Goal: Consume media (video, audio)

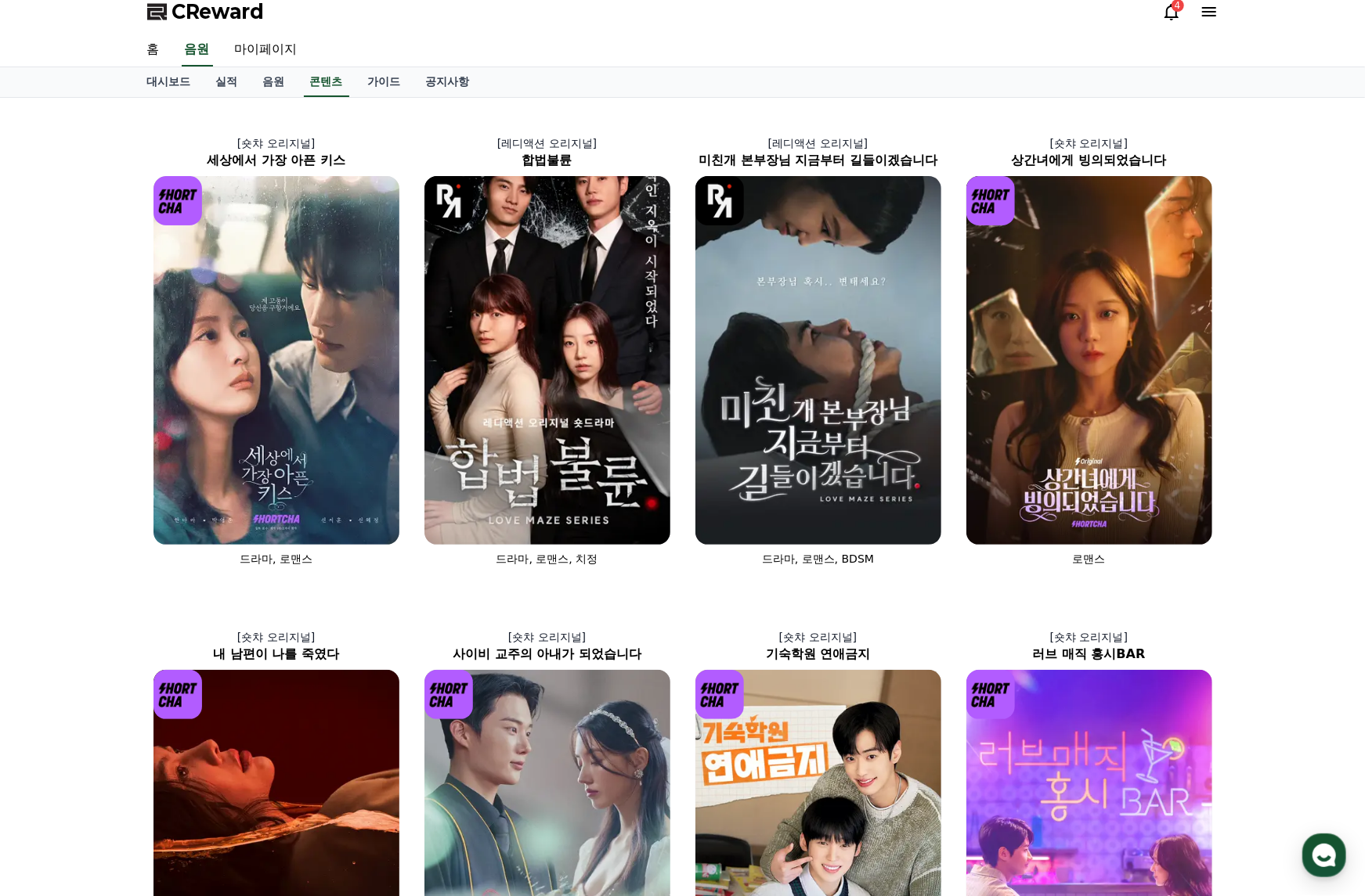
click at [67, 626] on div "[숏챠 오리지널] 세상에서 가장 아픈 키스 드라마, 로맨스 [레디액션 오리지널] 합법불륜 드라마, 로맨스, 치정 [레디액션 오리지널] 미친개 …" at bounding box center [682, 836] width 1365 height 1476
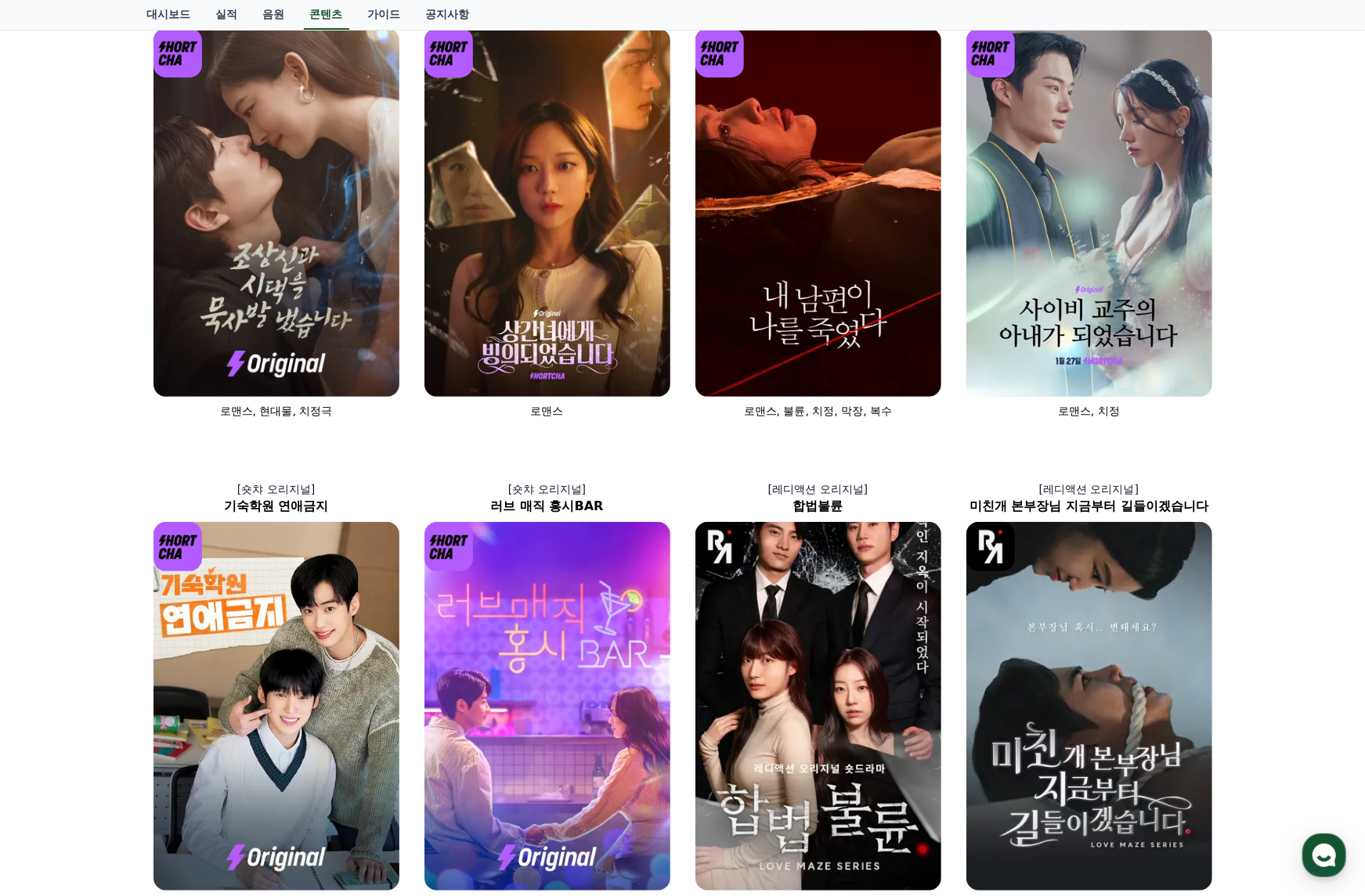
scroll to position [10, 0]
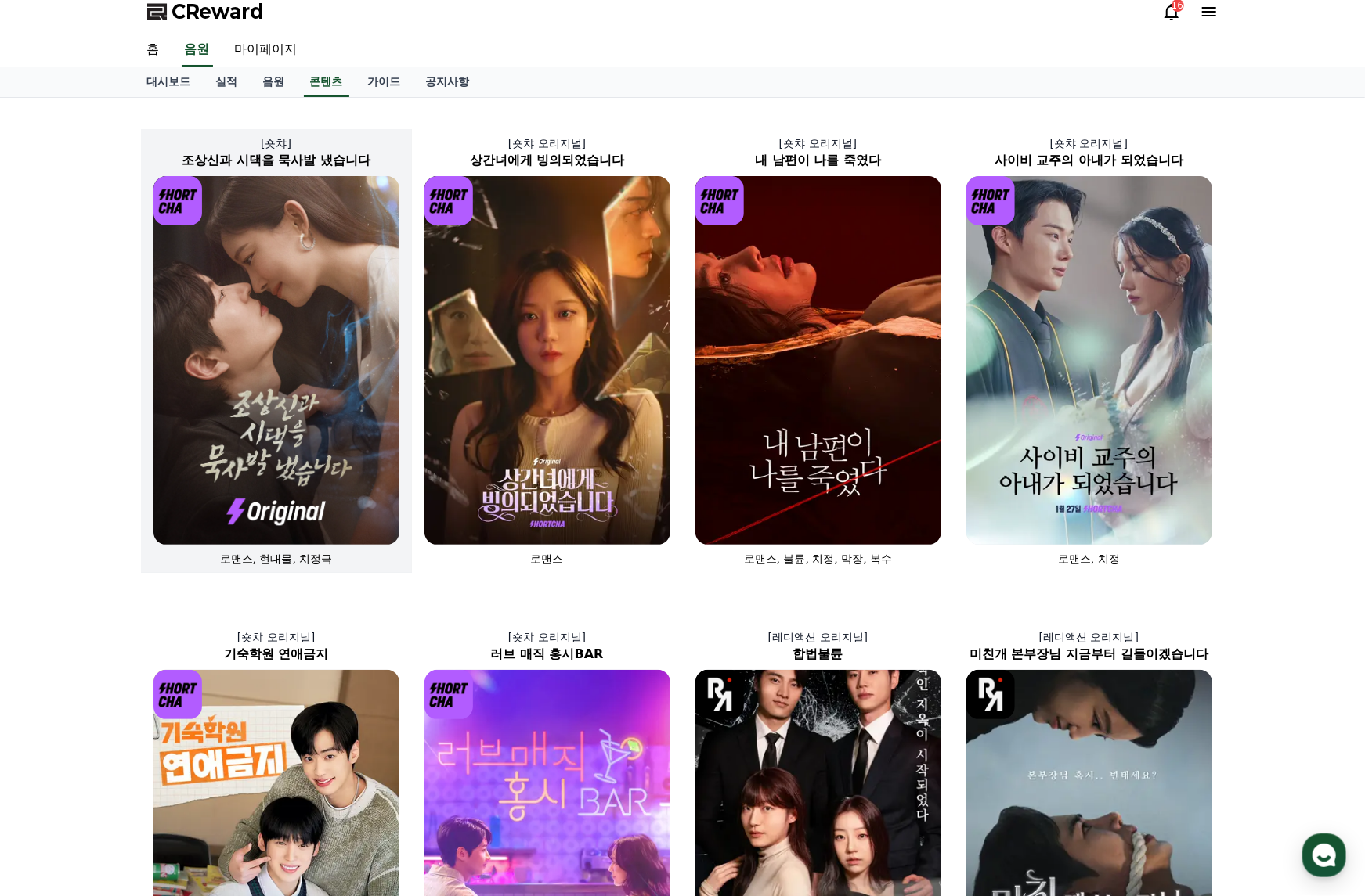
click at [370, 392] on img at bounding box center [276, 360] width 245 height 369
